Goal: Find specific page/section: Find specific page/section

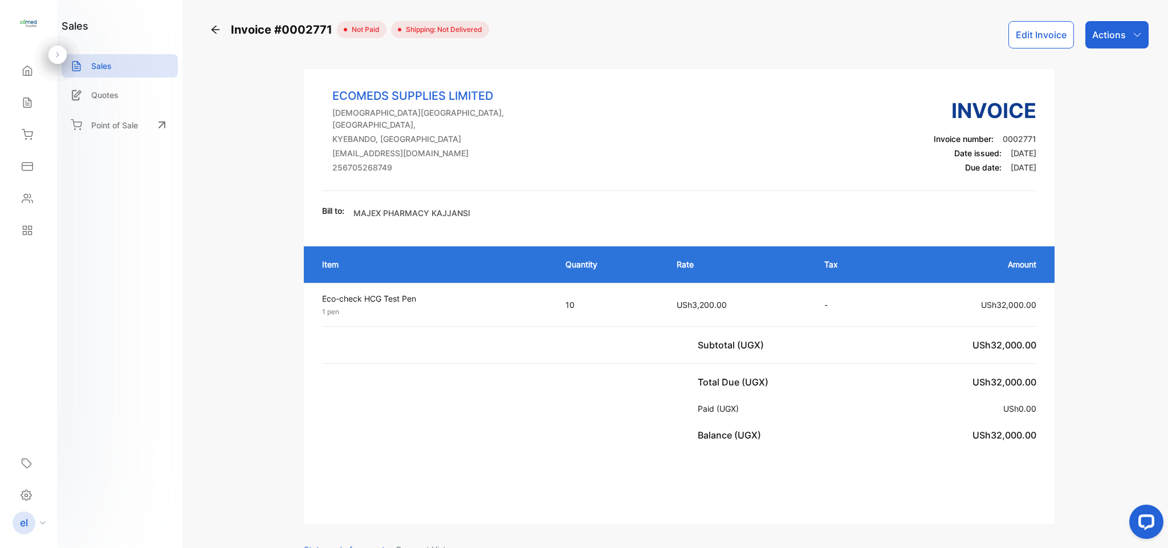
scroll to position [21, 0]
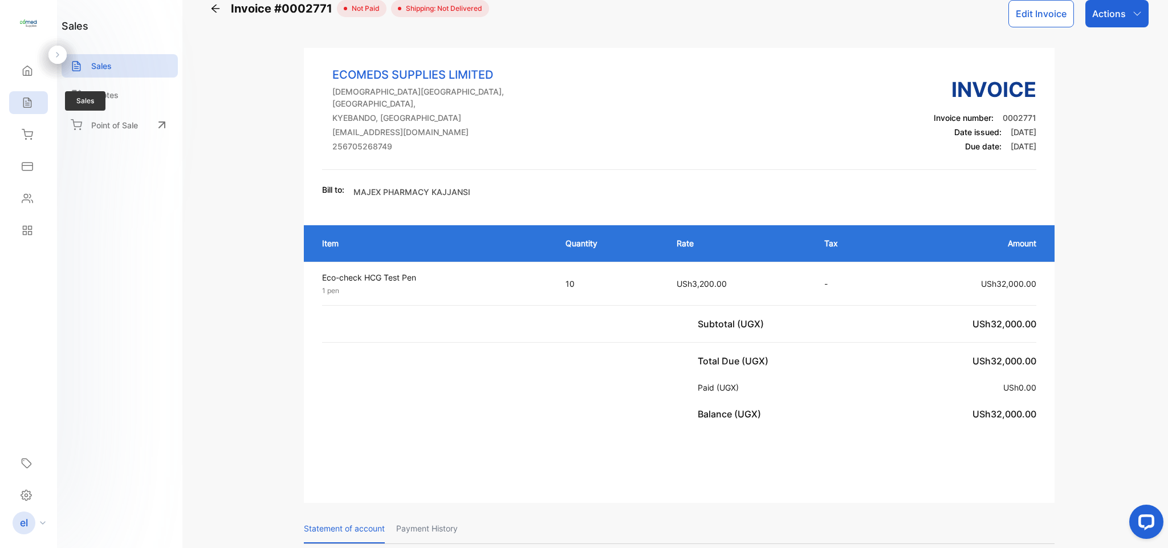
click at [28, 101] on icon at bounding box center [27, 102] width 11 height 11
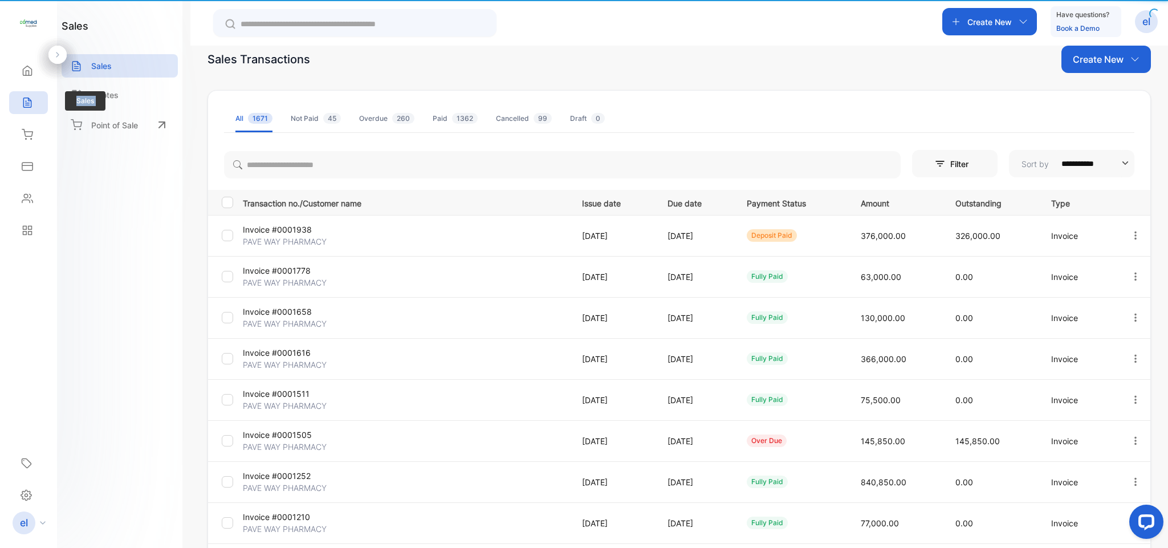
click at [28, 101] on icon at bounding box center [27, 102] width 11 height 11
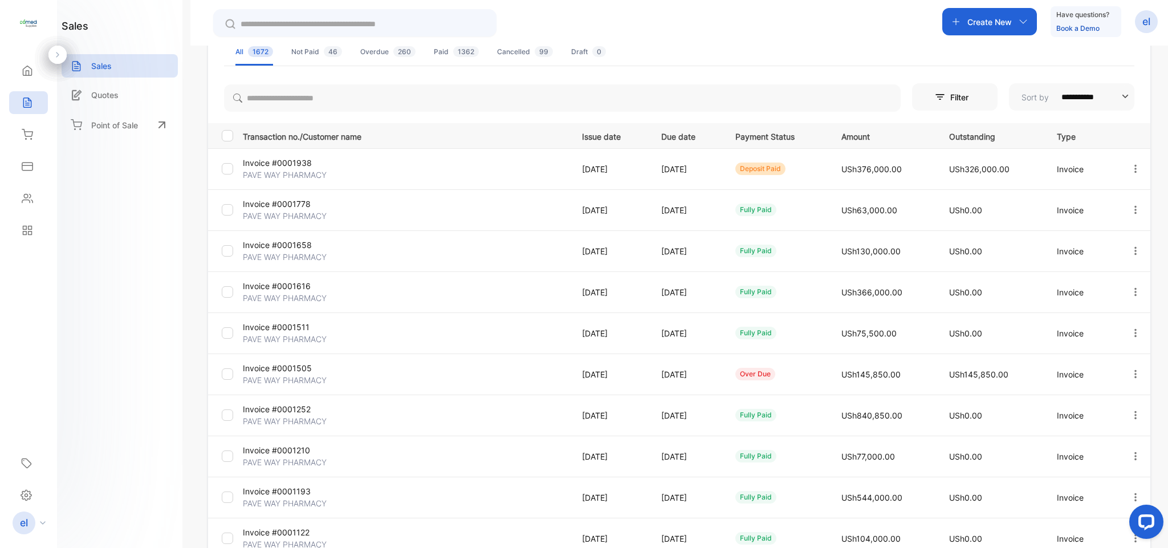
scroll to position [89, 0]
click at [581, 380] on td "[DATE]" at bounding box center [608, 372] width 80 height 41
click at [96, 97] on p "Quotes" at bounding box center [104, 95] width 27 height 12
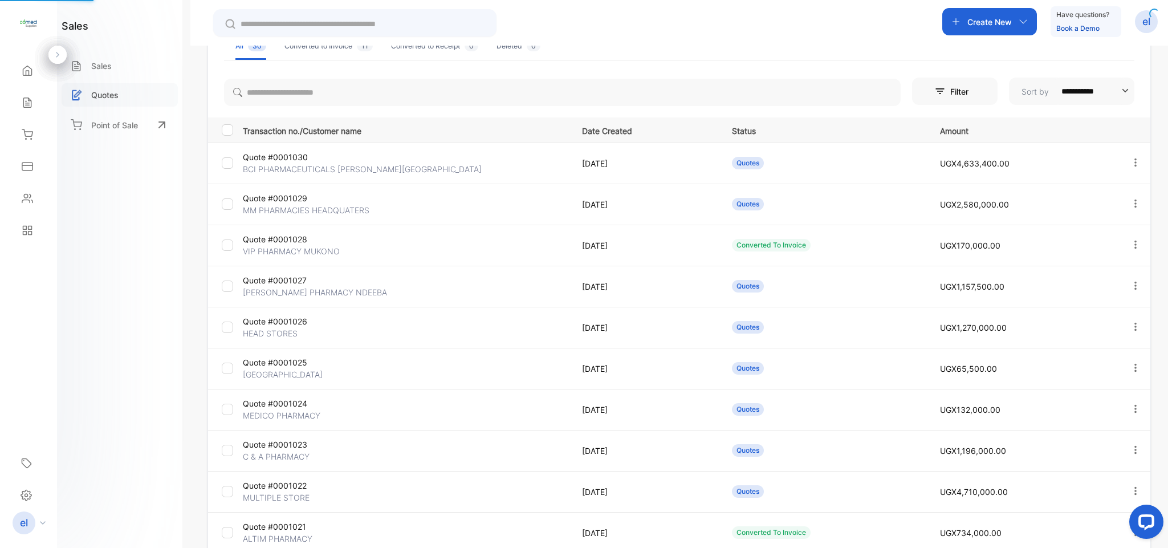
click at [96, 97] on p "Quotes" at bounding box center [104, 95] width 27 height 12
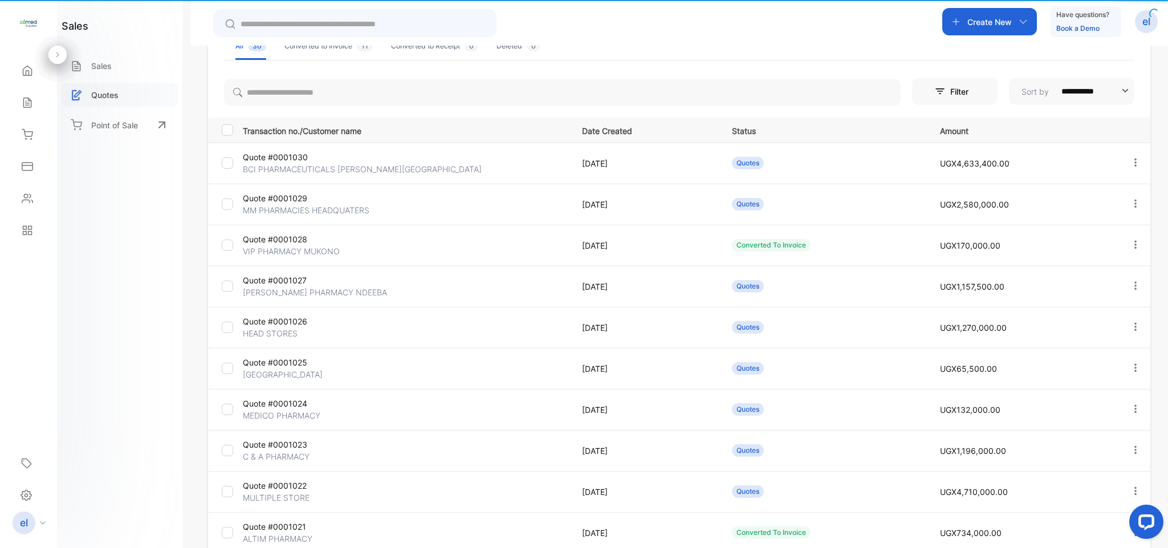
click at [96, 97] on p "Quotes" at bounding box center [104, 95] width 27 height 12
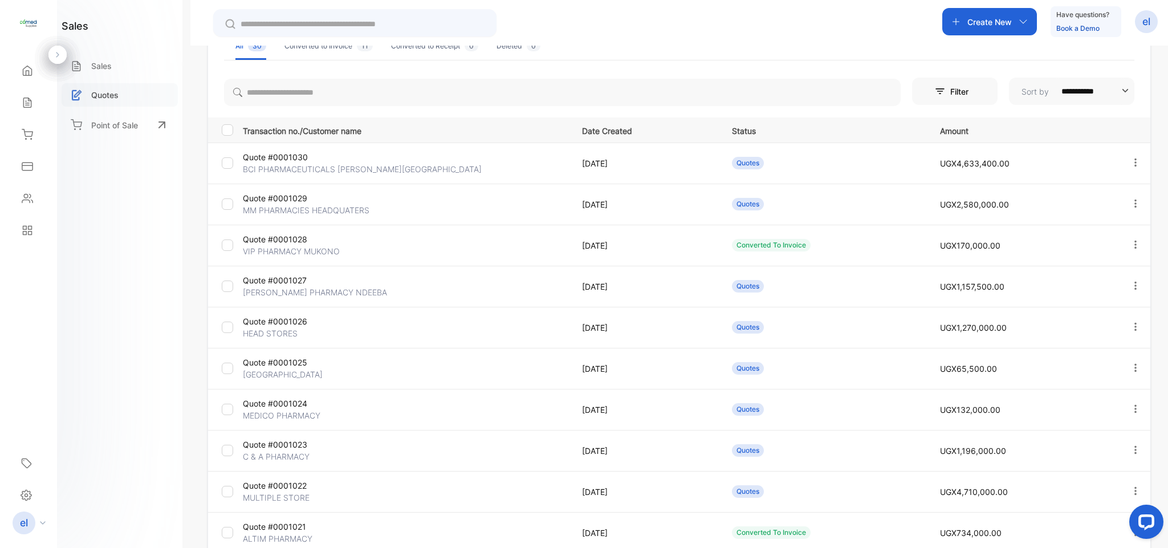
click at [96, 97] on p "Quotes" at bounding box center [104, 95] width 27 height 12
click at [35, 104] on div "Sales" at bounding box center [28, 102] width 39 height 23
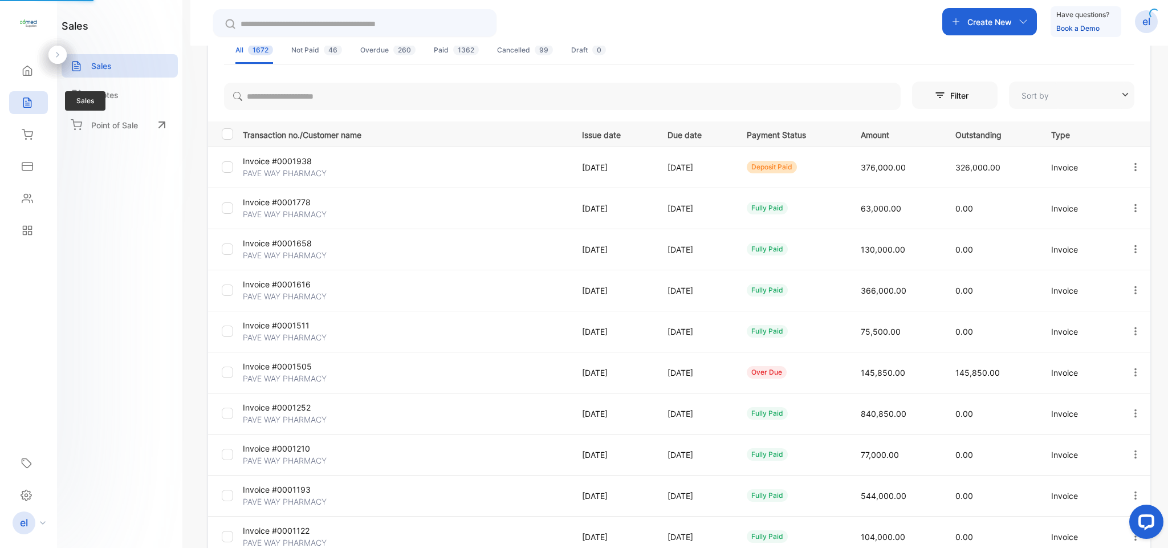
click at [35, 104] on div "Sales" at bounding box center [28, 102] width 39 height 23
type input "**********"
click at [35, 104] on div "Sales" at bounding box center [28, 102] width 39 height 23
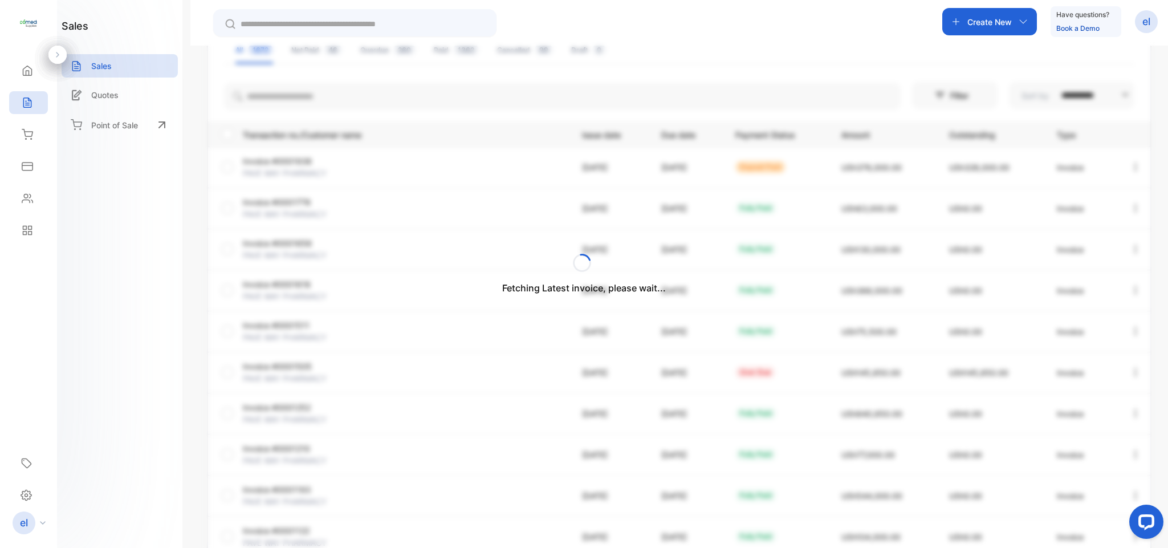
click at [480, 312] on div "Fetching Latest invoice, please wait..." at bounding box center [584, 274] width 1168 height 548
click at [29, 202] on icon at bounding box center [27, 198] width 11 height 11
click at [29, 202] on div "**********" at bounding box center [584, 308] width 1168 height 616
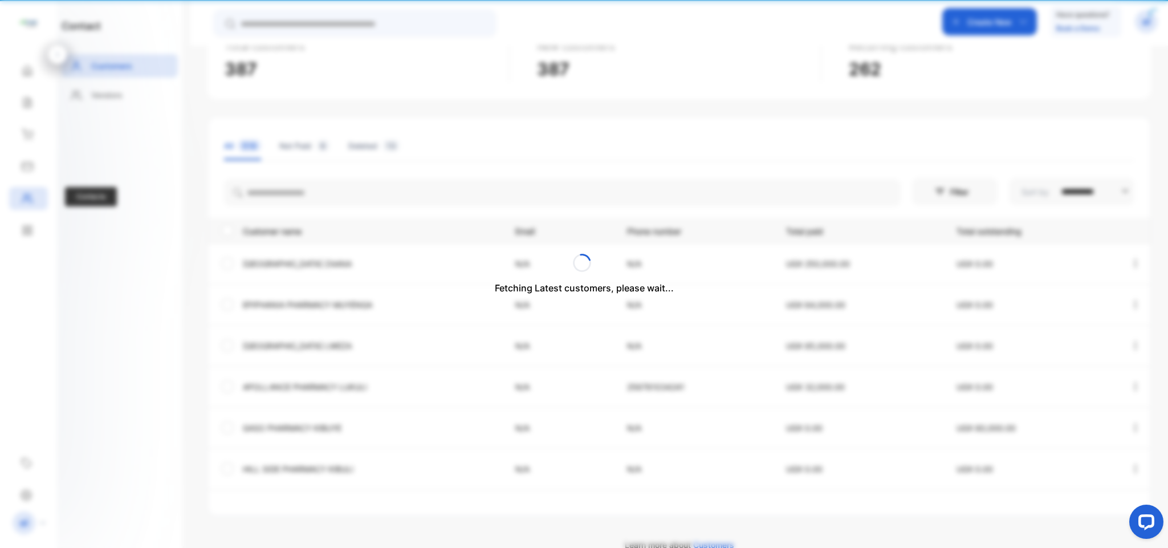
click at [29, 202] on div "Fetching Latest customers, please wait..." at bounding box center [584, 274] width 1168 height 548
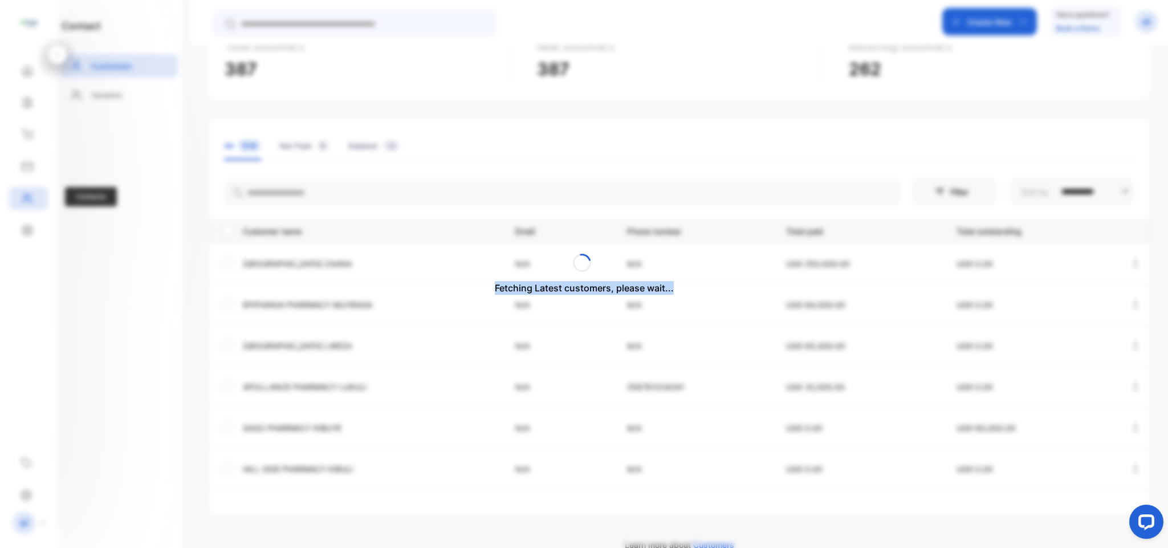
click at [29, 202] on div "Fetching Latest customers, please wait..." at bounding box center [584, 274] width 1168 height 548
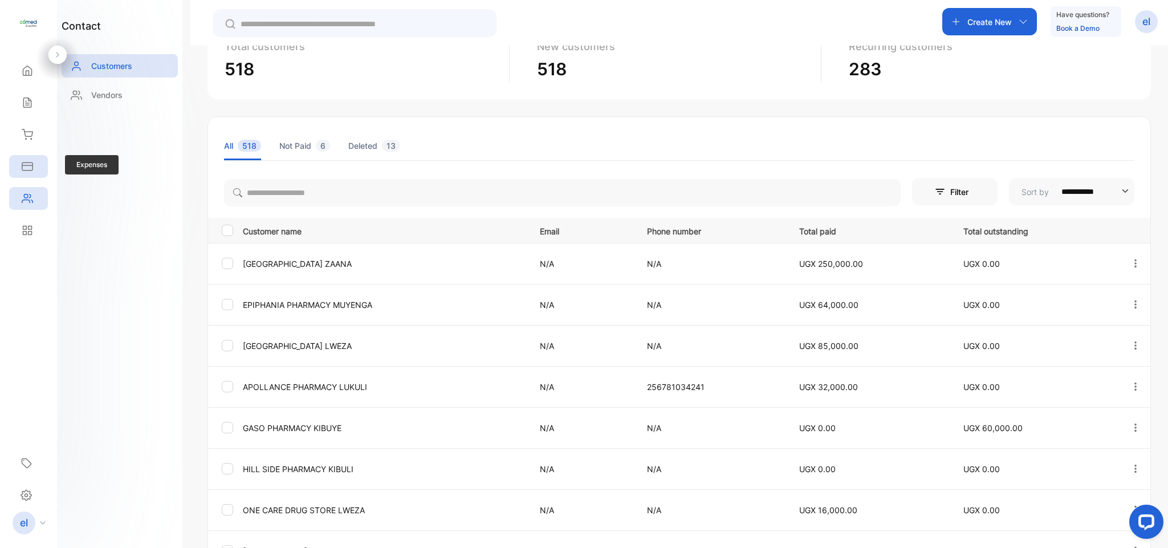
click at [18, 157] on div "Expenses" at bounding box center [28, 166] width 39 height 23
click at [18, 157] on div "**********" at bounding box center [584, 308] width 1168 height 616
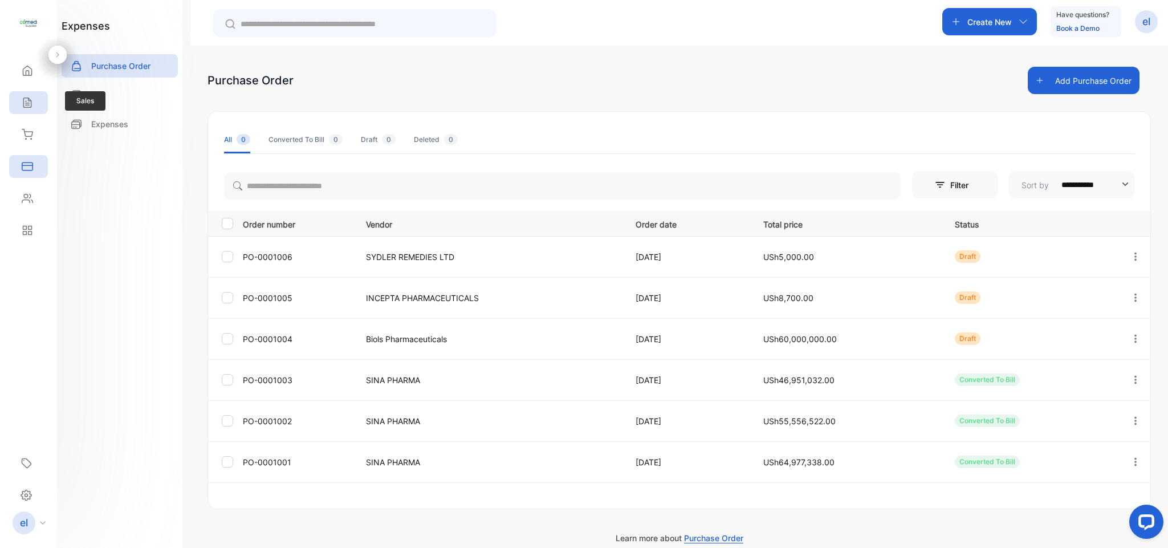
click at [27, 108] on icon at bounding box center [26, 103] width 7 height 10
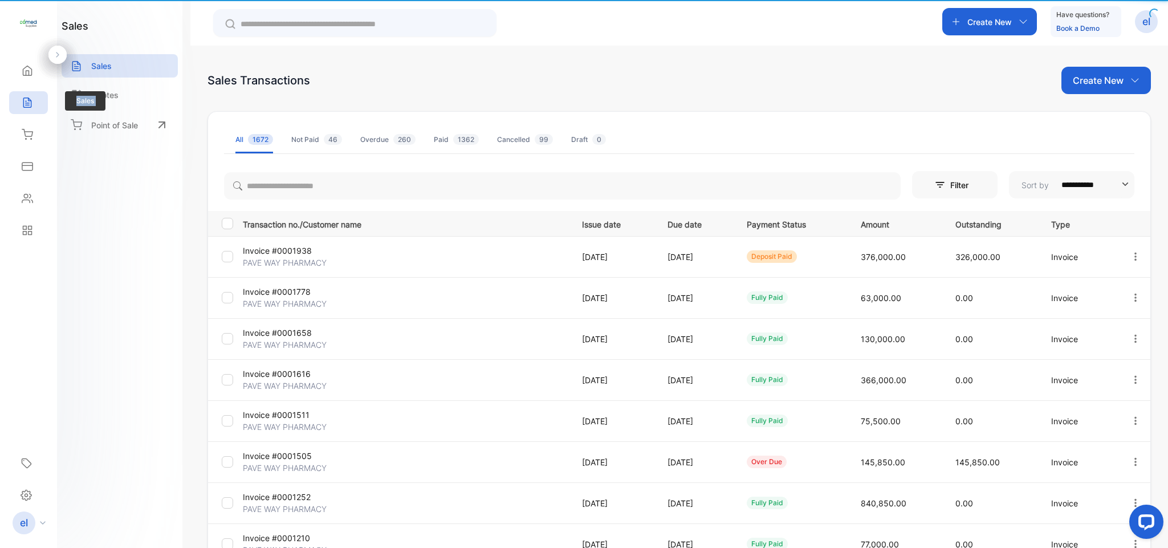
click at [27, 108] on icon at bounding box center [26, 103] width 7 height 10
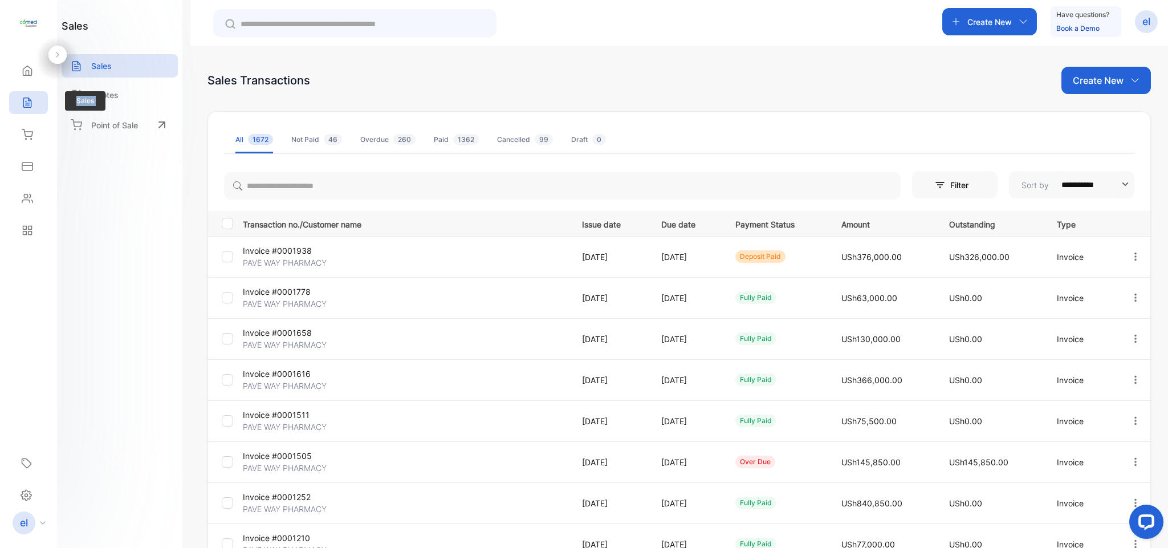
click at [27, 108] on icon at bounding box center [26, 103] width 7 height 10
click at [312, 142] on div "Not Paid 46" at bounding box center [316, 140] width 51 height 10
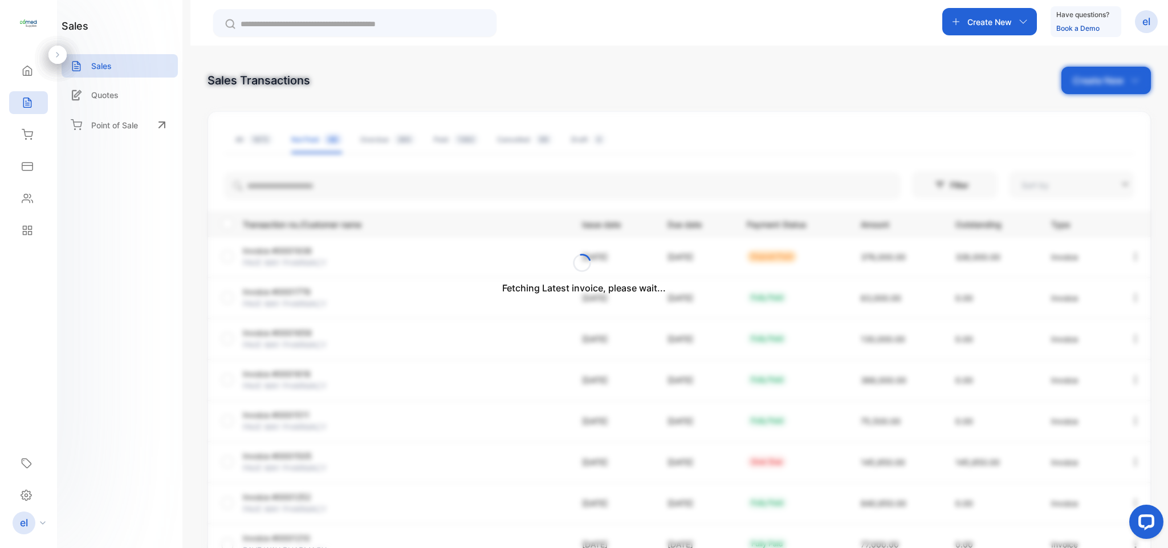
type input "**********"
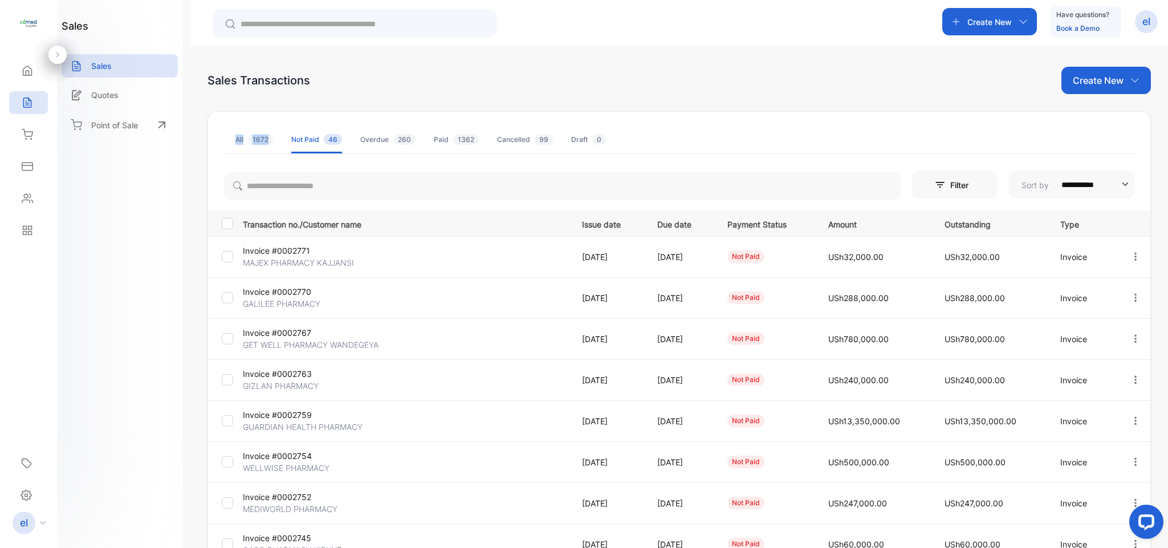
click at [253, 142] on span "1672" at bounding box center [260, 139] width 25 height 11
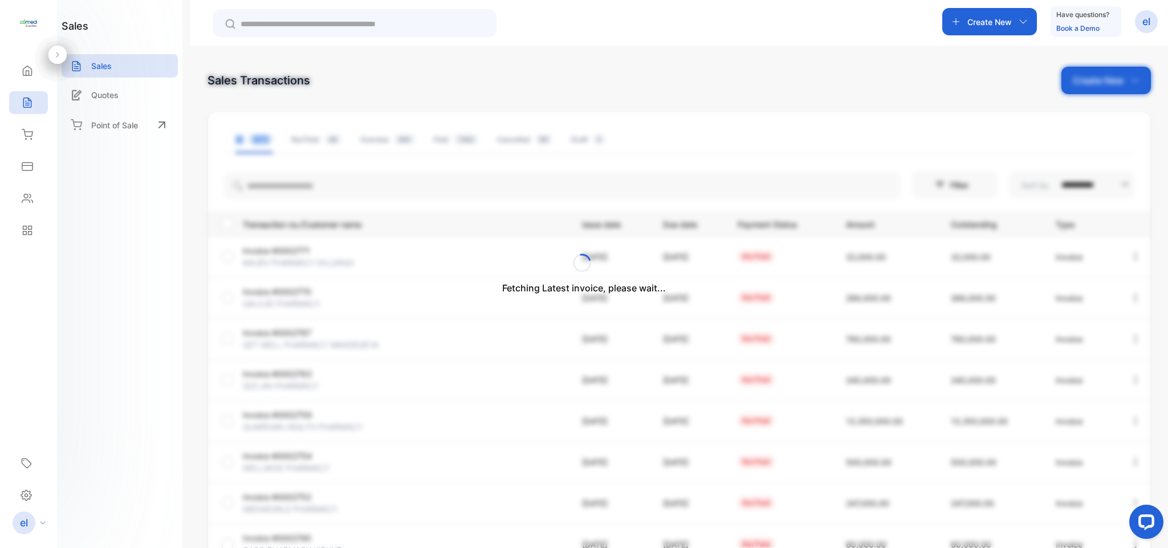
click at [253, 142] on div "Fetching Latest invoice, please wait..." at bounding box center [584, 274] width 1168 height 548
